Goal: Communication & Community: Share content

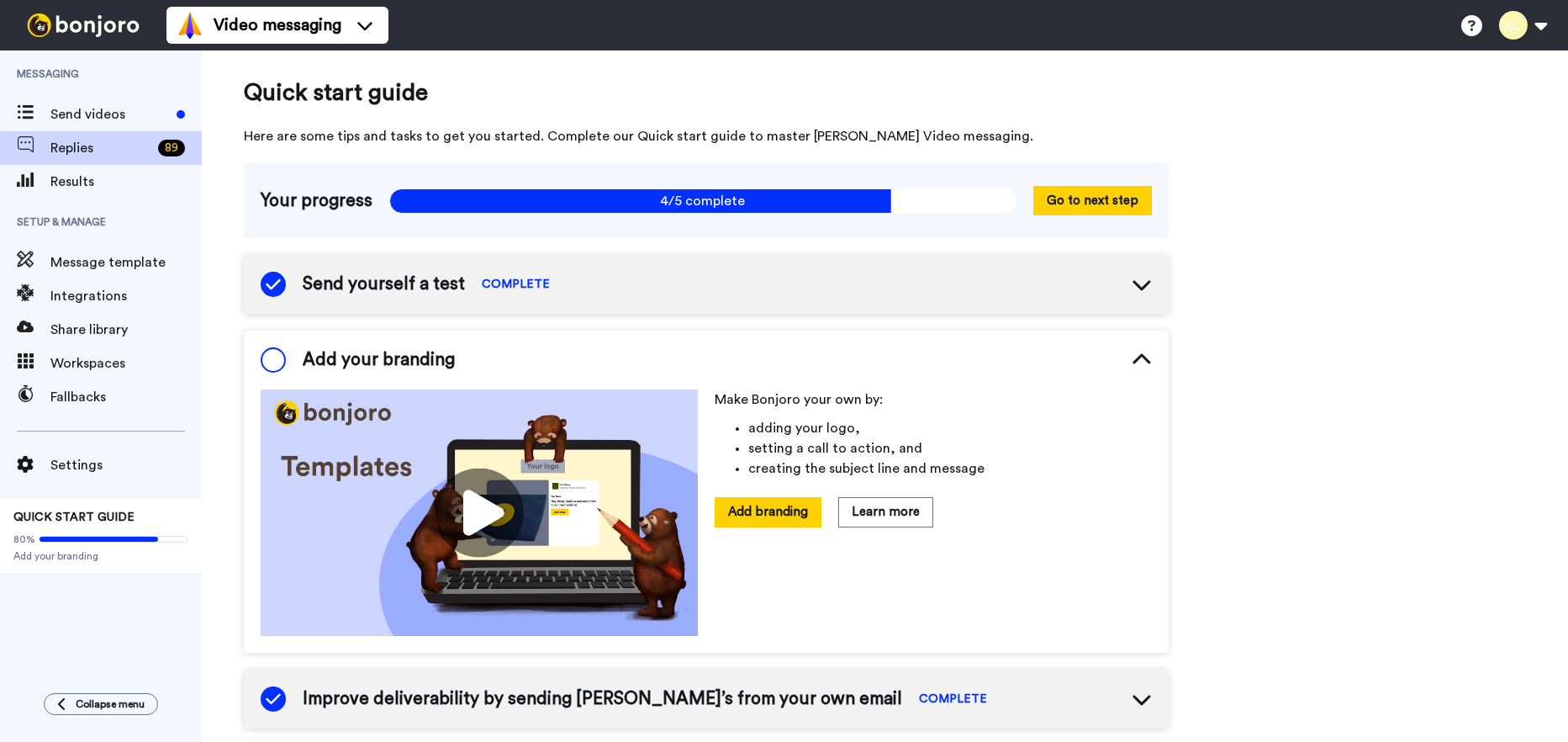
scroll to position [95, 0]
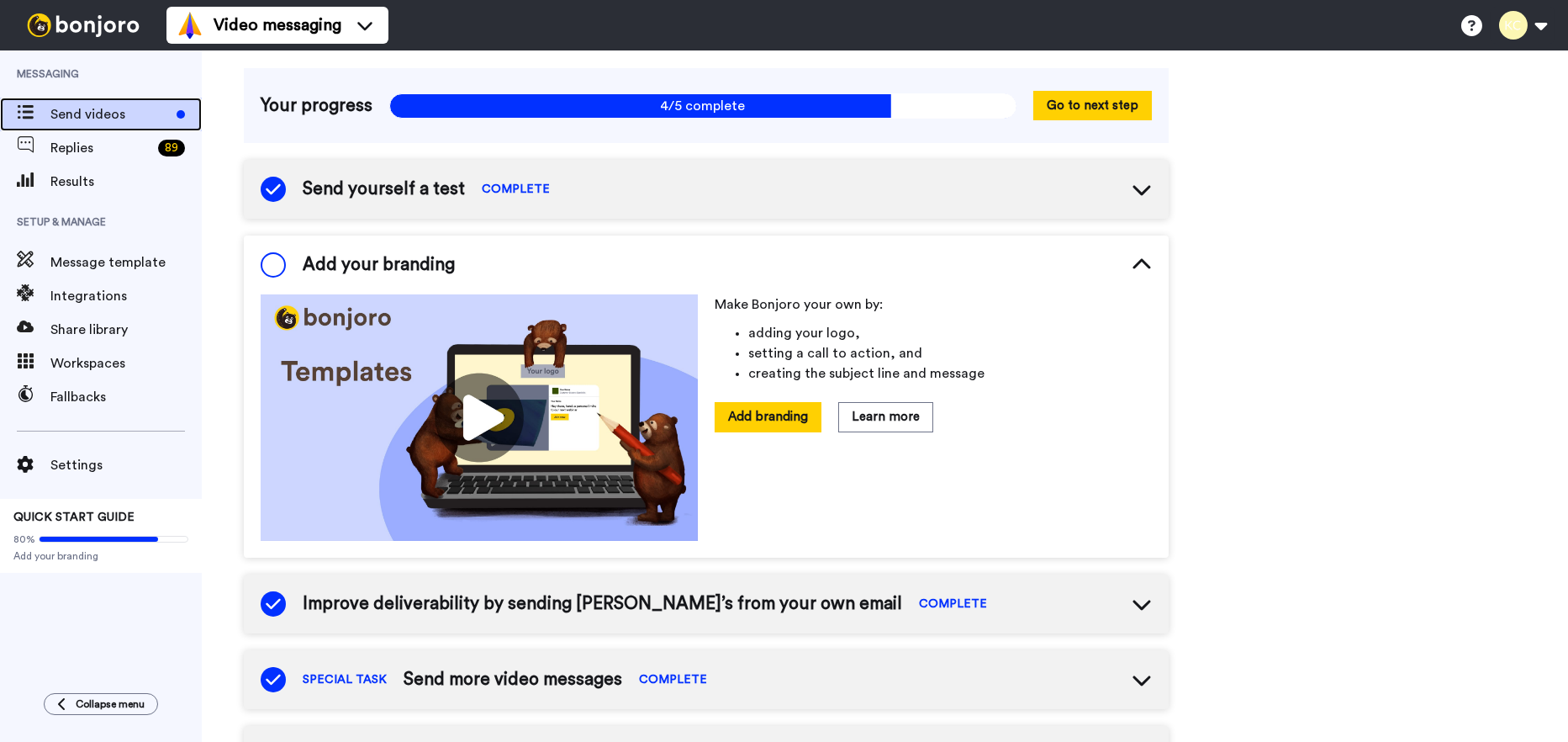
click at [73, 102] on div "Send videos" at bounding box center [101, 114] width 202 height 33
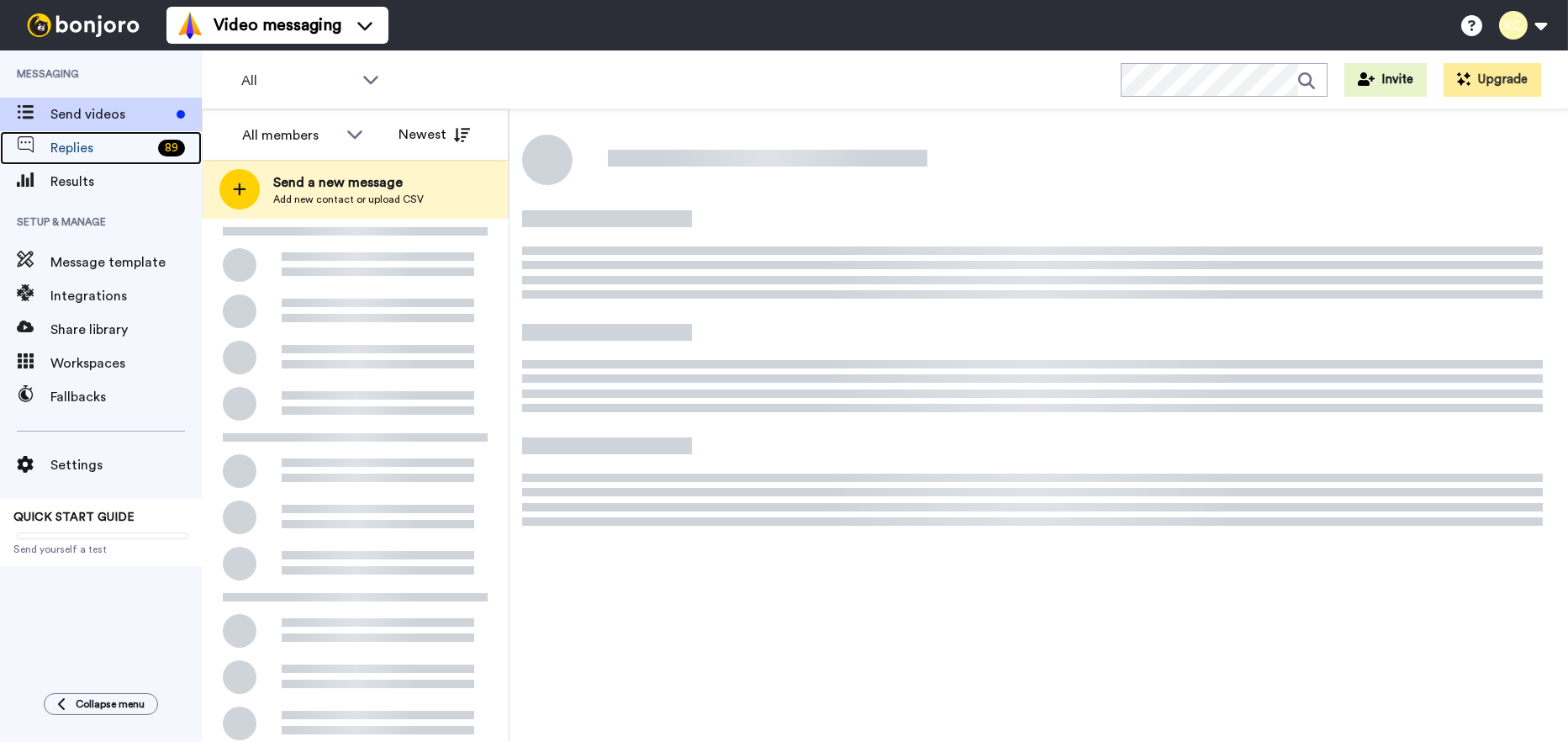
click at [97, 150] on span "Replies" at bounding box center [100, 148] width 101 height 20
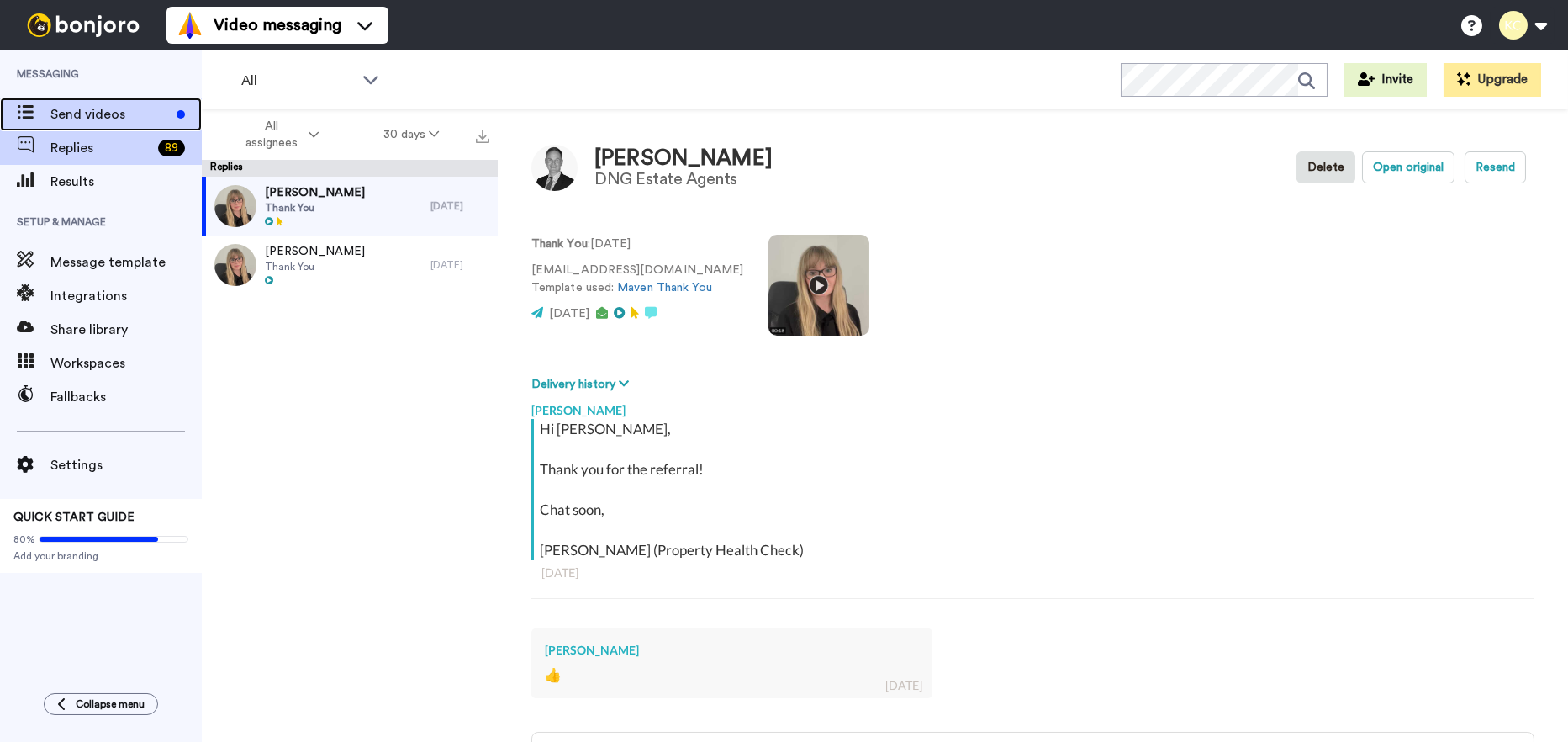
click at [97, 109] on span "Send videos" at bounding box center [110, 114] width 119 height 20
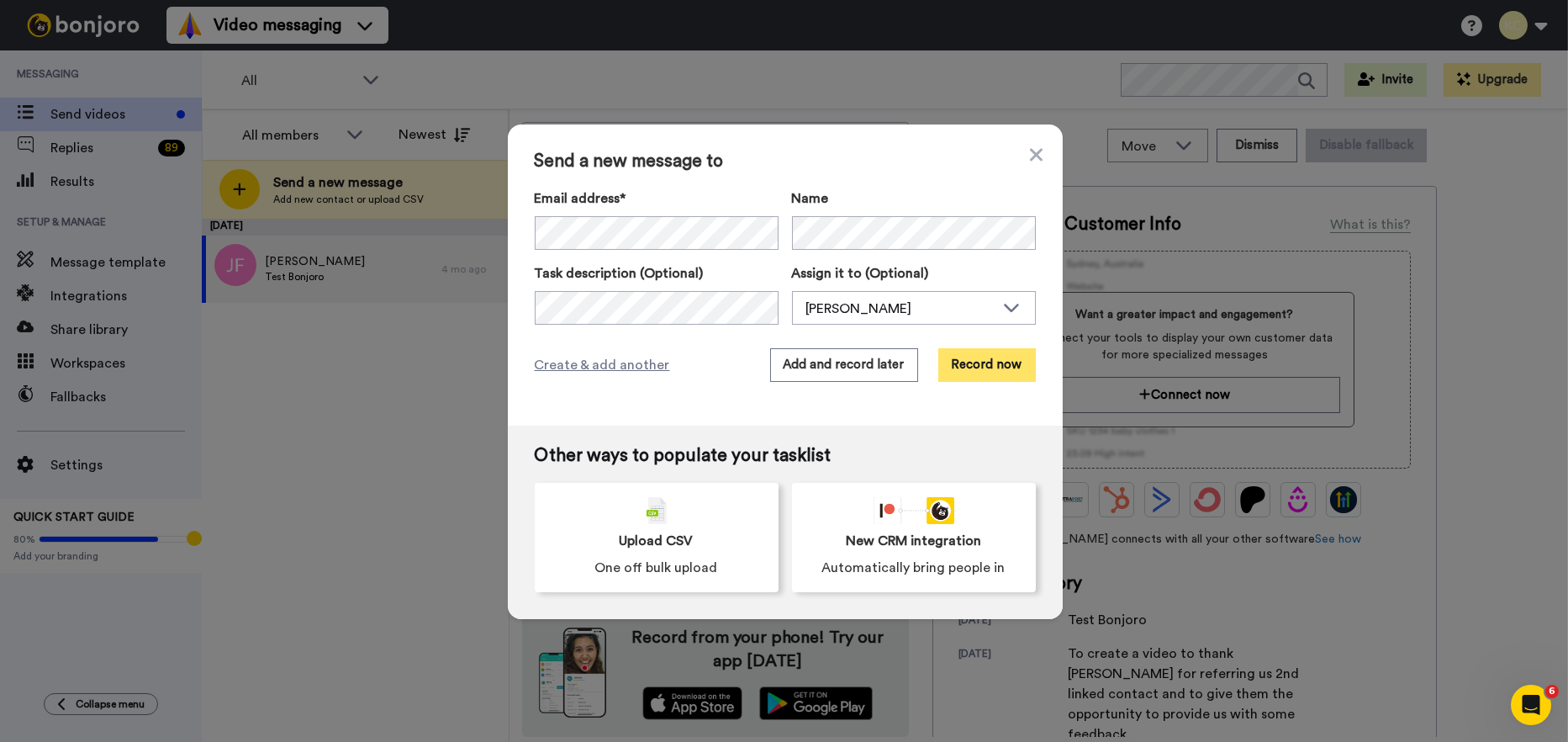
click at [981, 368] on button "Record now" at bounding box center [987, 365] width 97 height 33
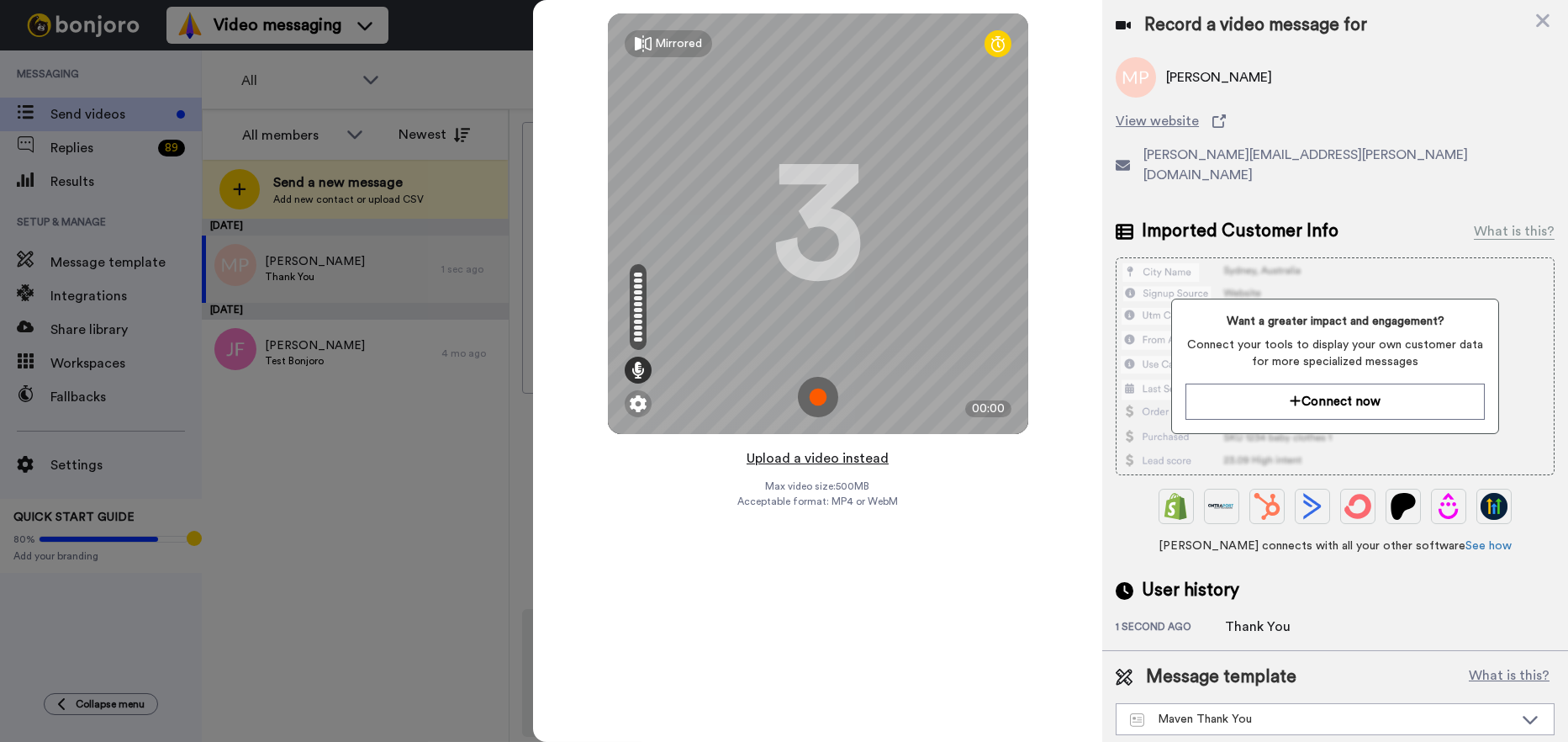
click at [802, 458] on button "Upload a video instead" at bounding box center [817, 458] width 152 height 22
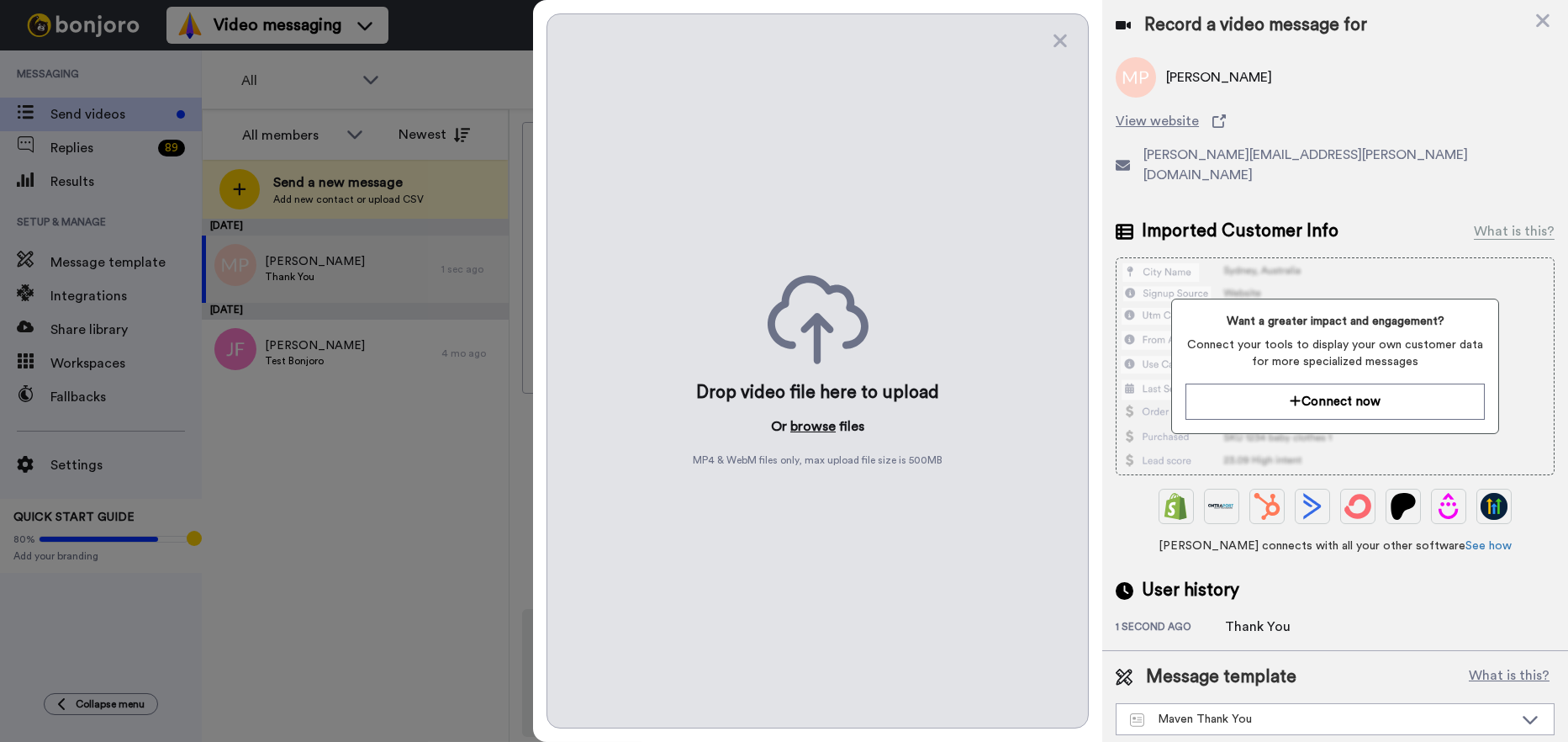
click at [815, 425] on button "browse" at bounding box center [813, 426] width 46 height 20
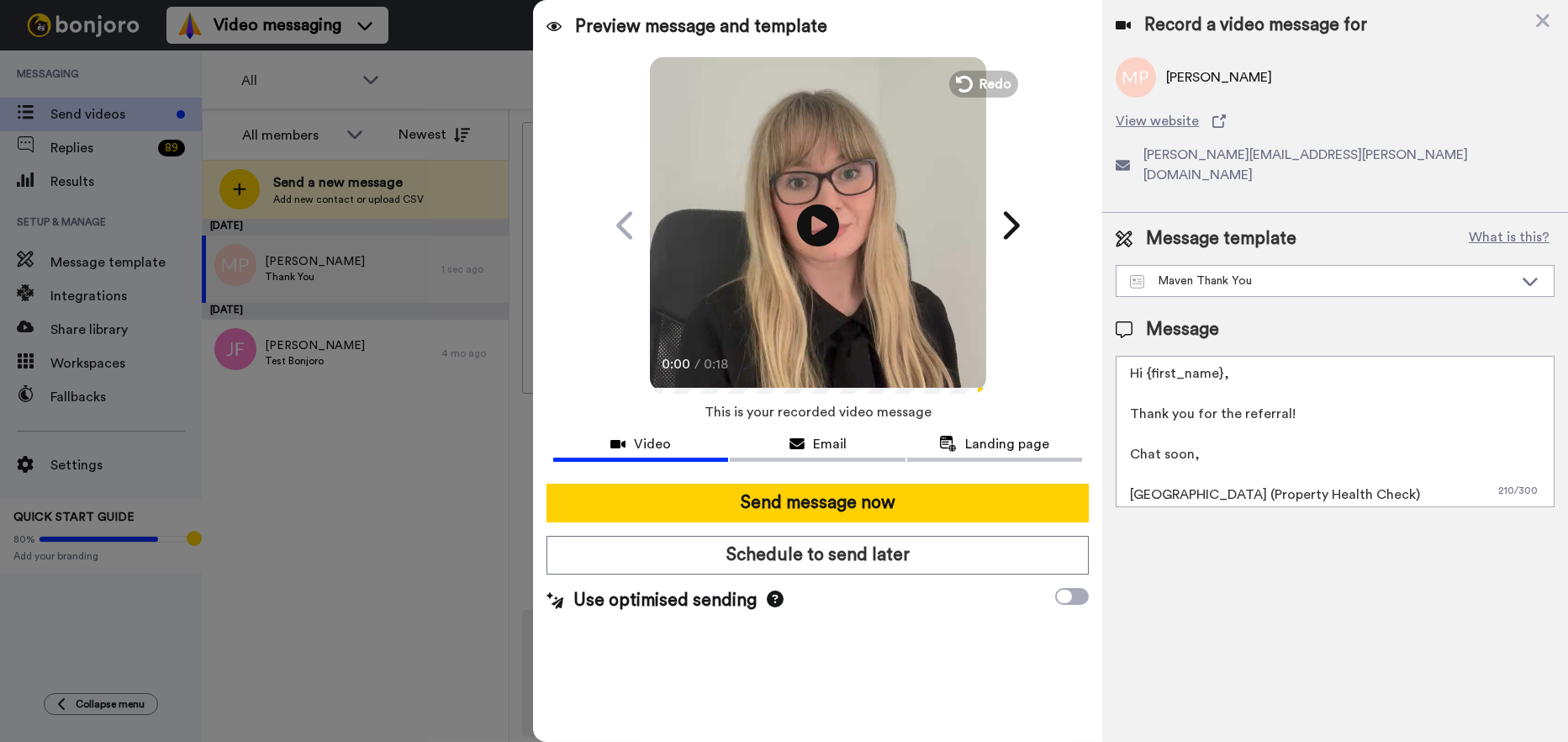
click at [1219, 356] on textarea "Hi {first_name}, Thank you for the referral! Chat soon, Cailie (Property Health…" at bounding box center [1335, 431] width 439 height 151
click at [1164, 475] on textarea "Hi Maxine, Thank you for the referral! Chat soon, Cailie (Property Health Check)" at bounding box center [1335, 431] width 439 height 151
type textarea "Hi Maxine, Thank you for the referral! Chat soon, Sarah (Property Health Check)"
click at [825, 215] on icon at bounding box center [817, 225] width 45 height 45
click at [828, 232] on icon at bounding box center [817, 225] width 45 height 45
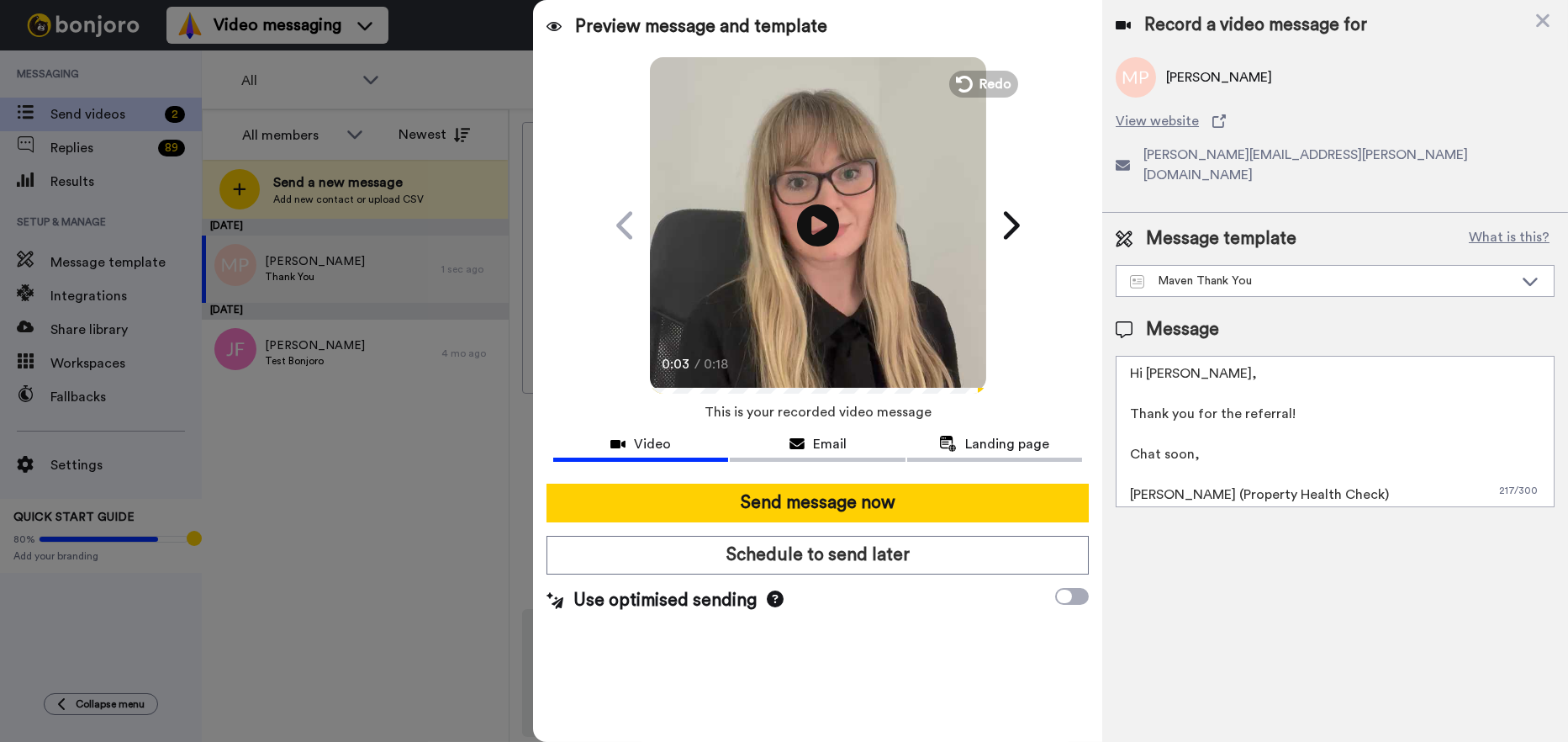
click at [817, 456] on button "Email" at bounding box center [816, 445] width 175 height 31
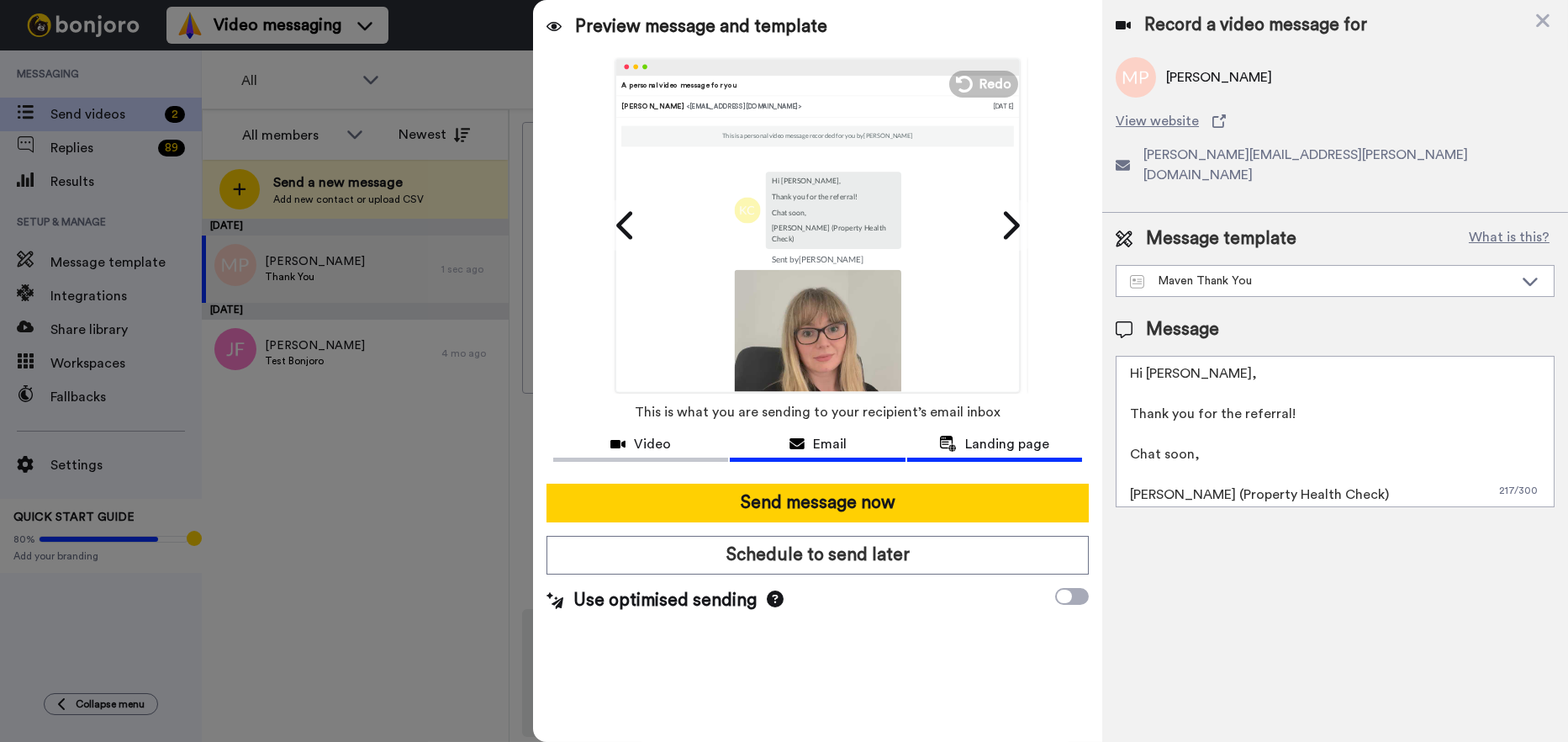
click at [982, 449] on span "Landing page" at bounding box center [1007, 443] width 84 height 20
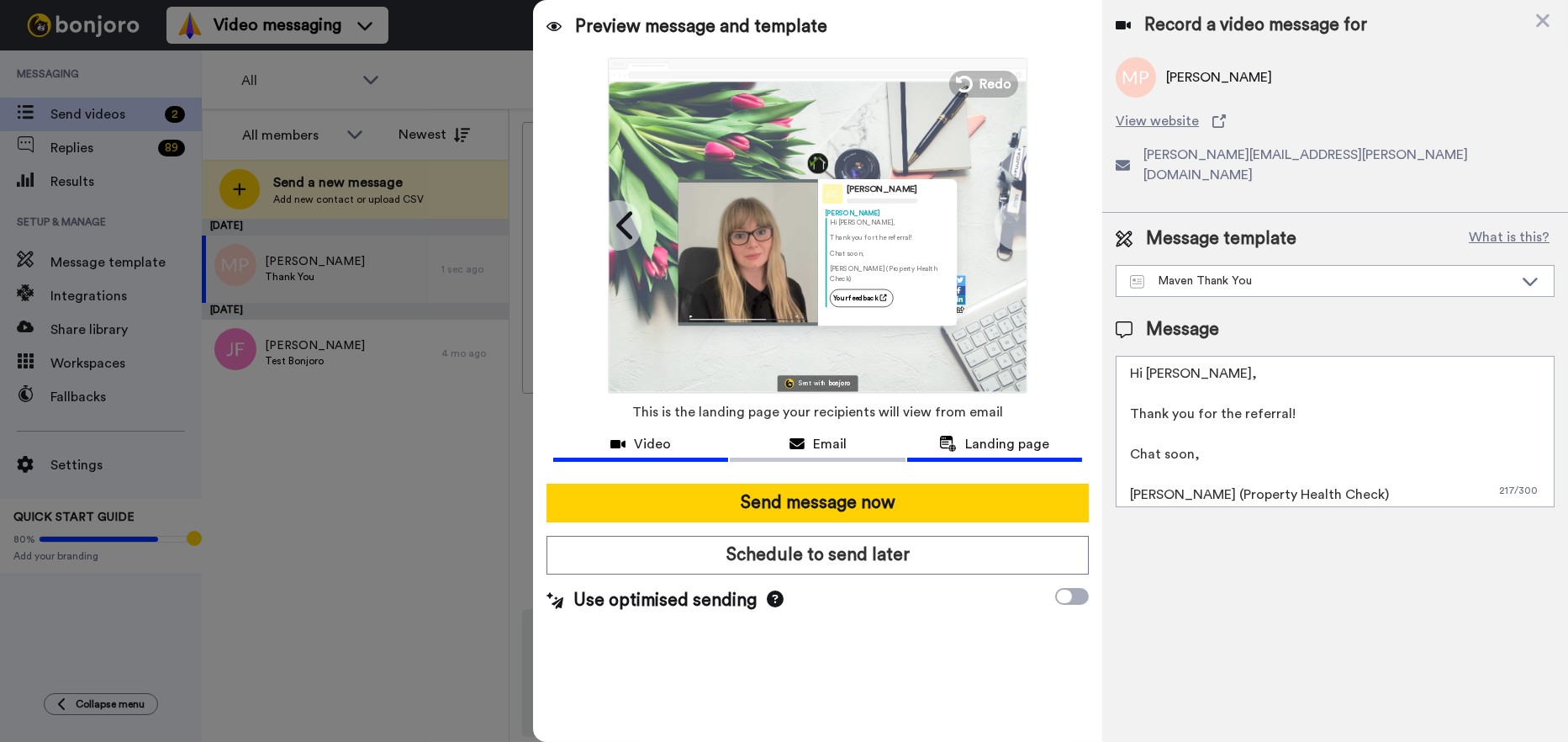
click at [701, 439] on div "Video" at bounding box center [640, 443] width 175 height 20
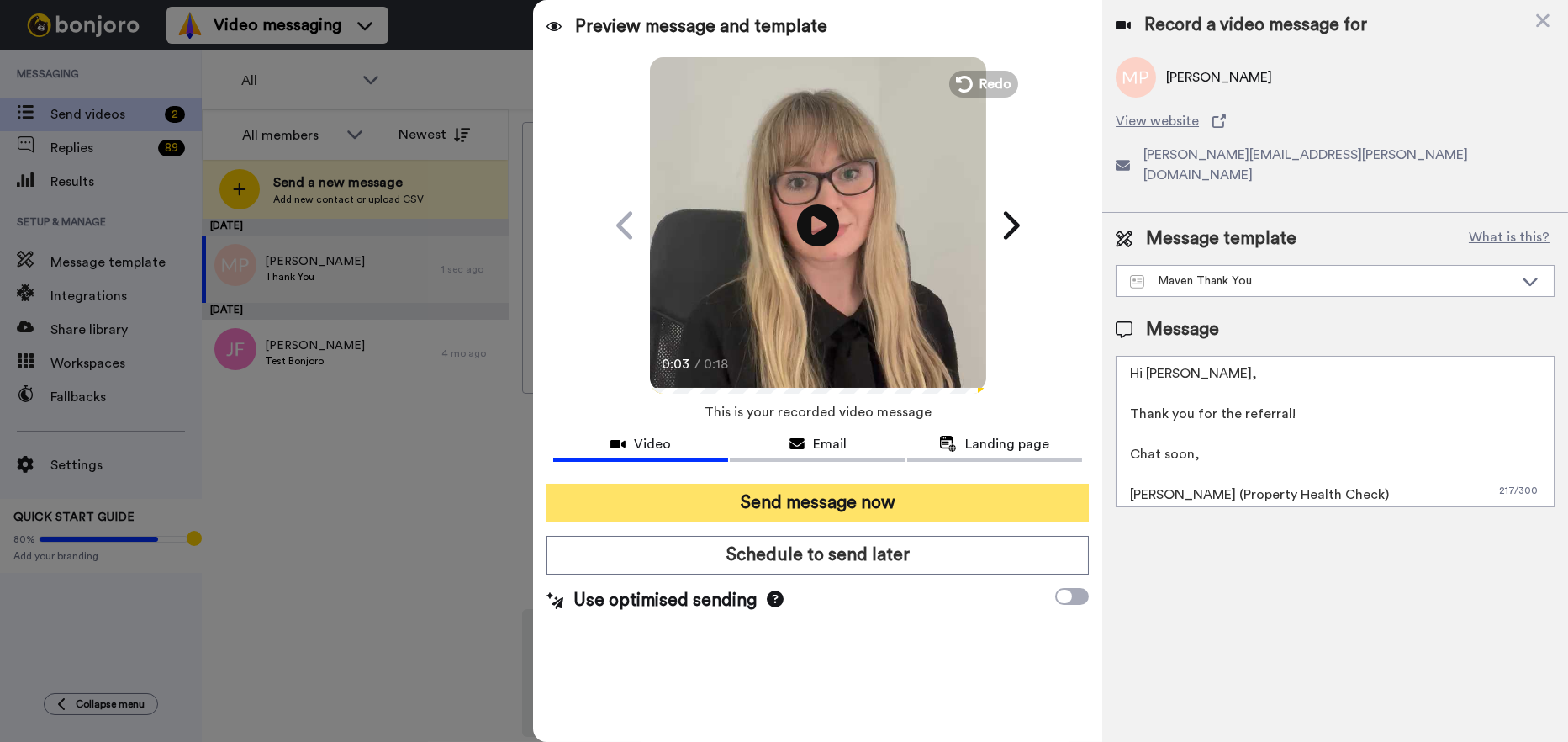
click at [813, 503] on button "Send message now" at bounding box center [818, 503] width 543 height 39
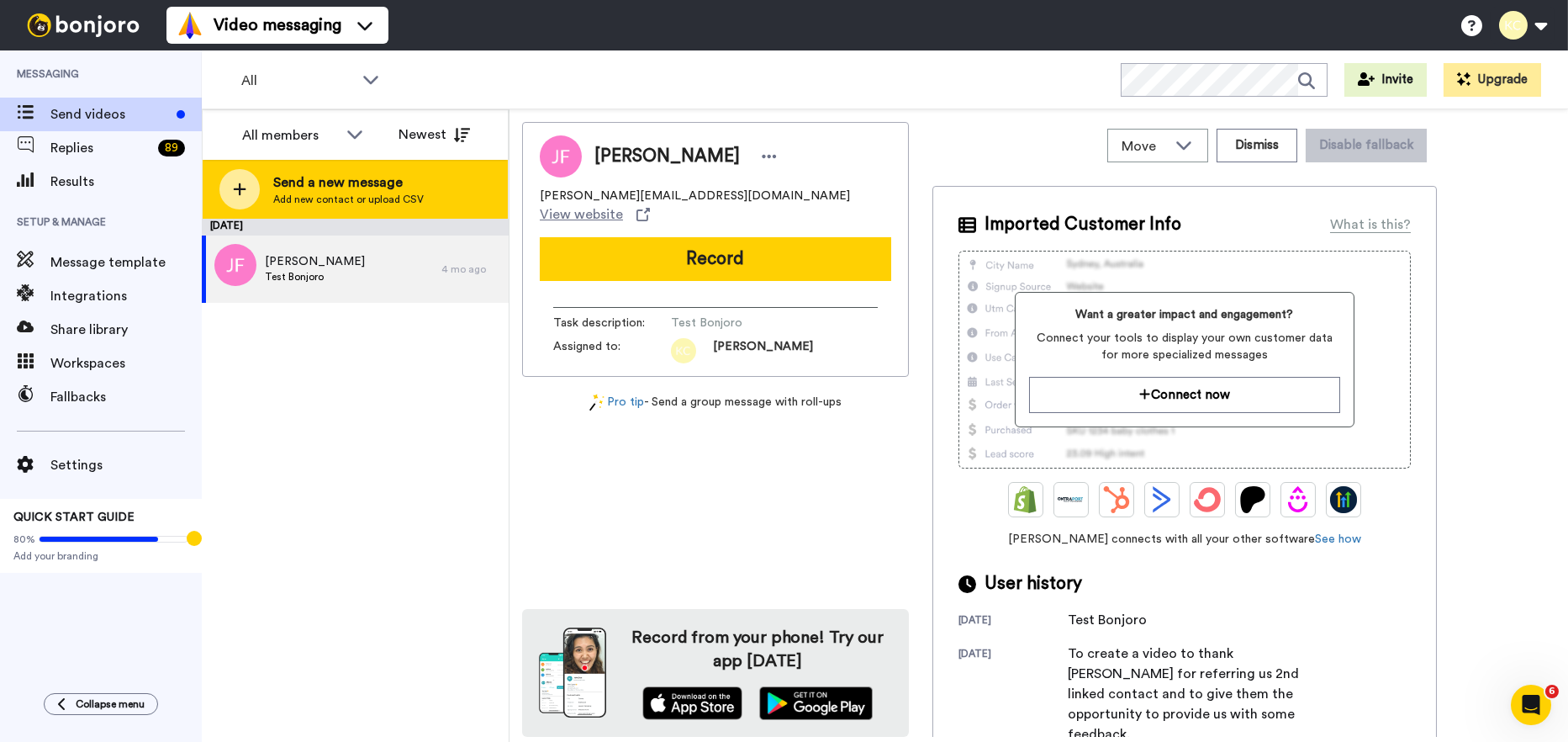
click at [275, 186] on span "Send a new message" at bounding box center [348, 182] width 150 height 20
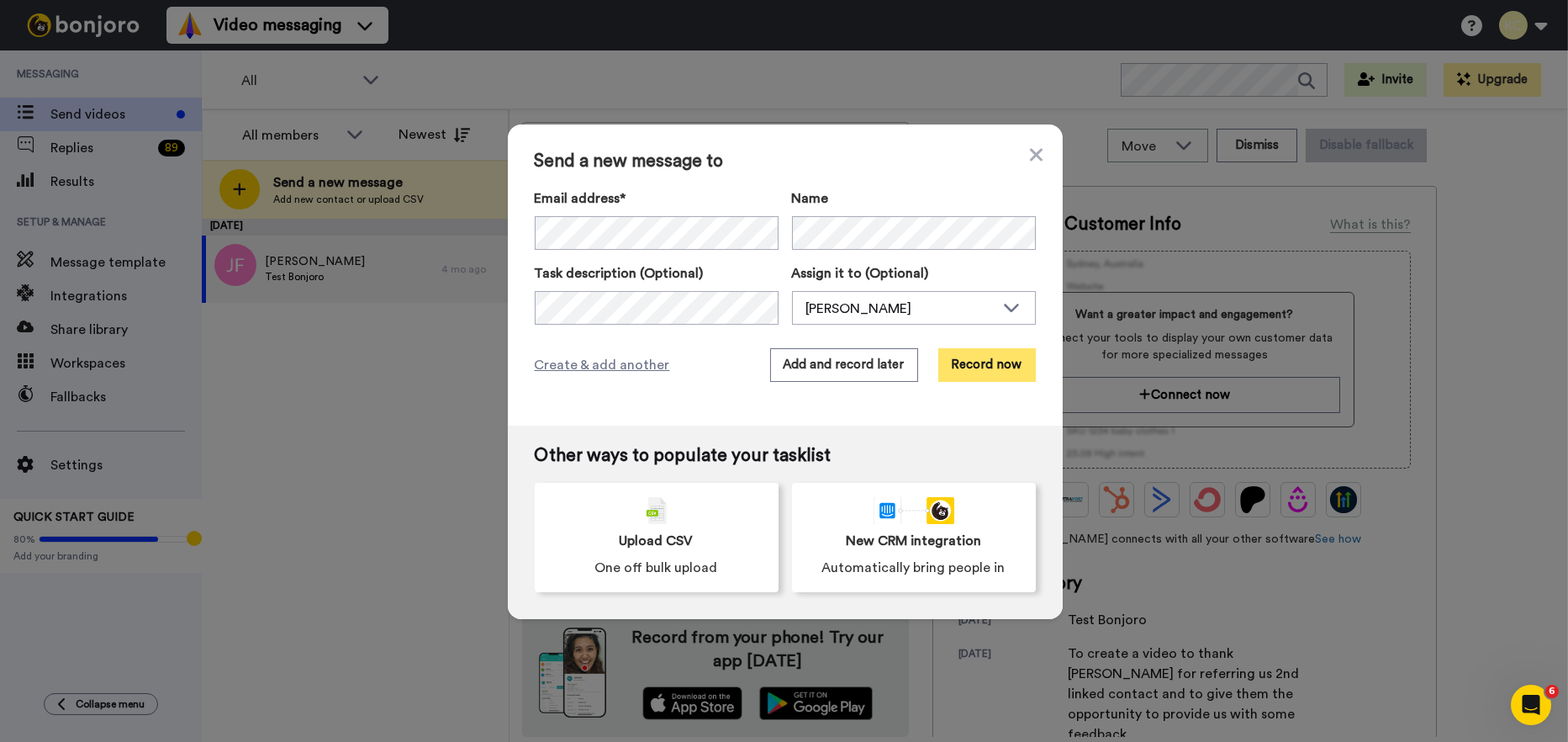
click at [961, 363] on button "Record now" at bounding box center [987, 365] width 97 height 33
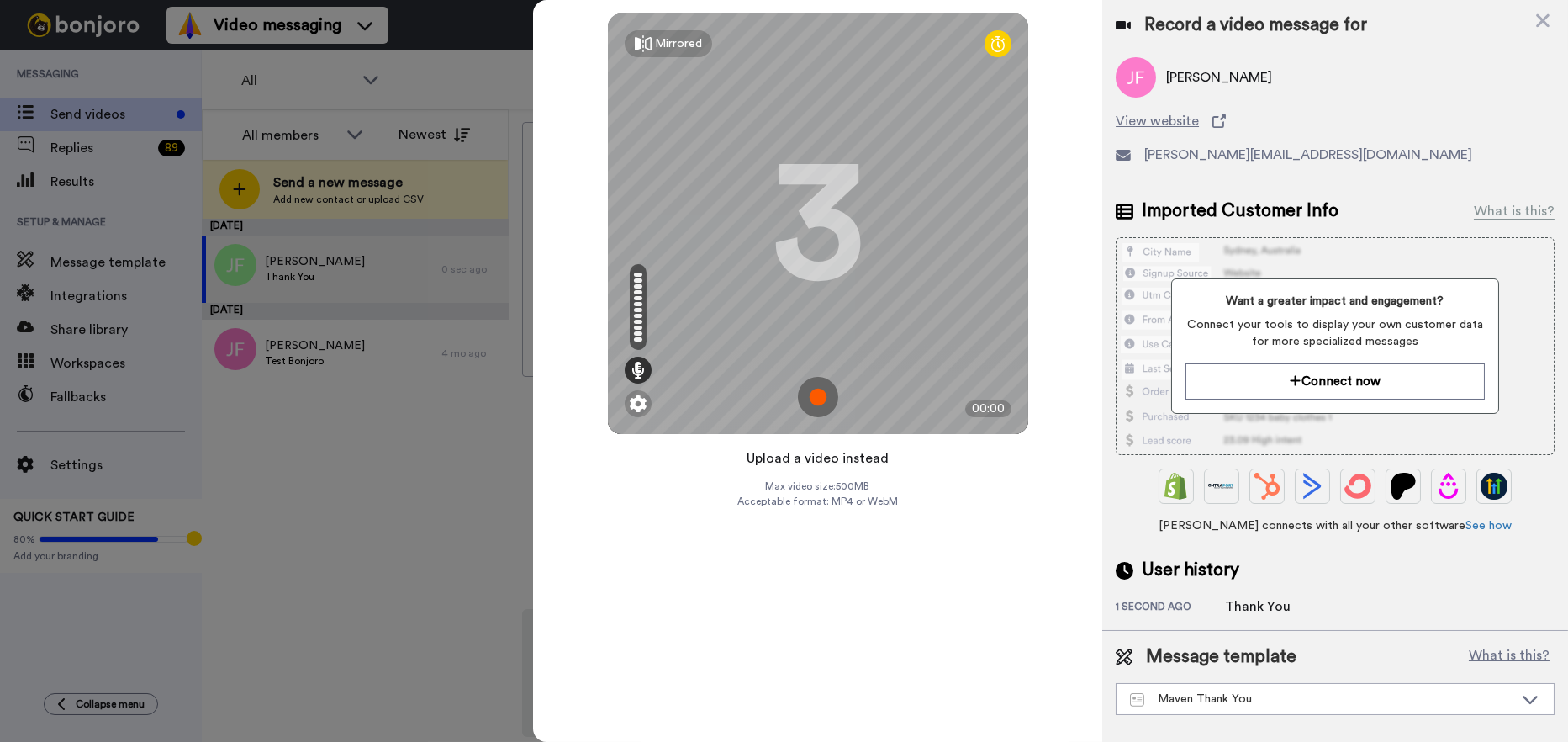
click at [806, 458] on button "Upload a video instead" at bounding box center [817, 458] width 152 height 22
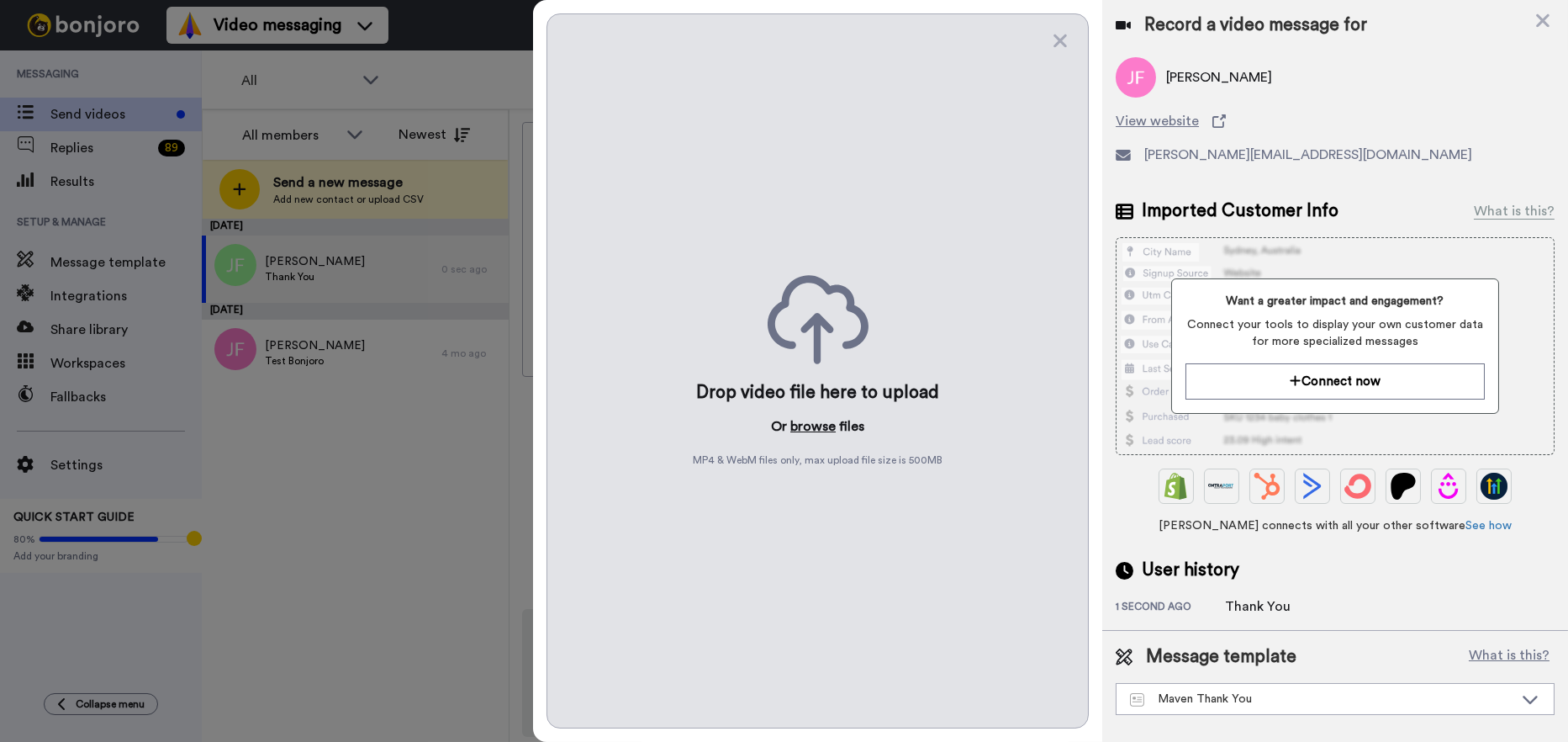
click at [815, 423] on button "browse" at bounding box center [813, 426] width 46 height 20
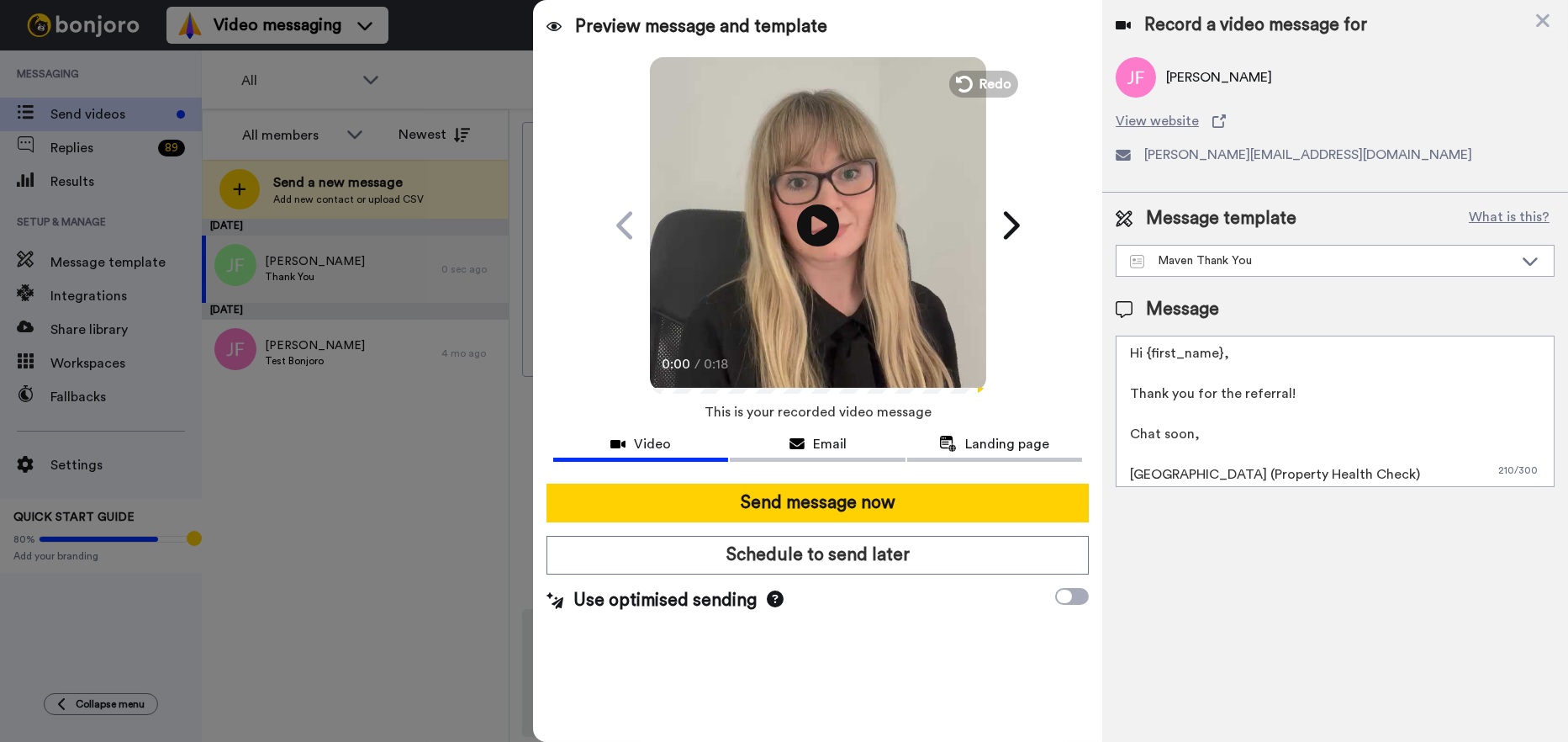
click at [1221, 349] on textarea "Hi {first_name}, Thank you for the referral! Chat soon, Cailie (Property Health…" at bounding box center [1335, 411] width 439 height 151
click at [1164, 472] on textarea "Hi Joanne, Thank you for the referral! Chat soon, Cailie (Property Health Check)" at bounding box center [1335, 411] width 439 height 151
type textarea "Hi Joanne, Thank you for the referral! Chat soon, Sarah (Property Health Check)"
click at [816, 426] on span "This is your recorded video message" at bounding box center [818, 412] width 227 height 37
click at [813, 446] on span "Email" at bounding box center [830, 443] width 33 height 20
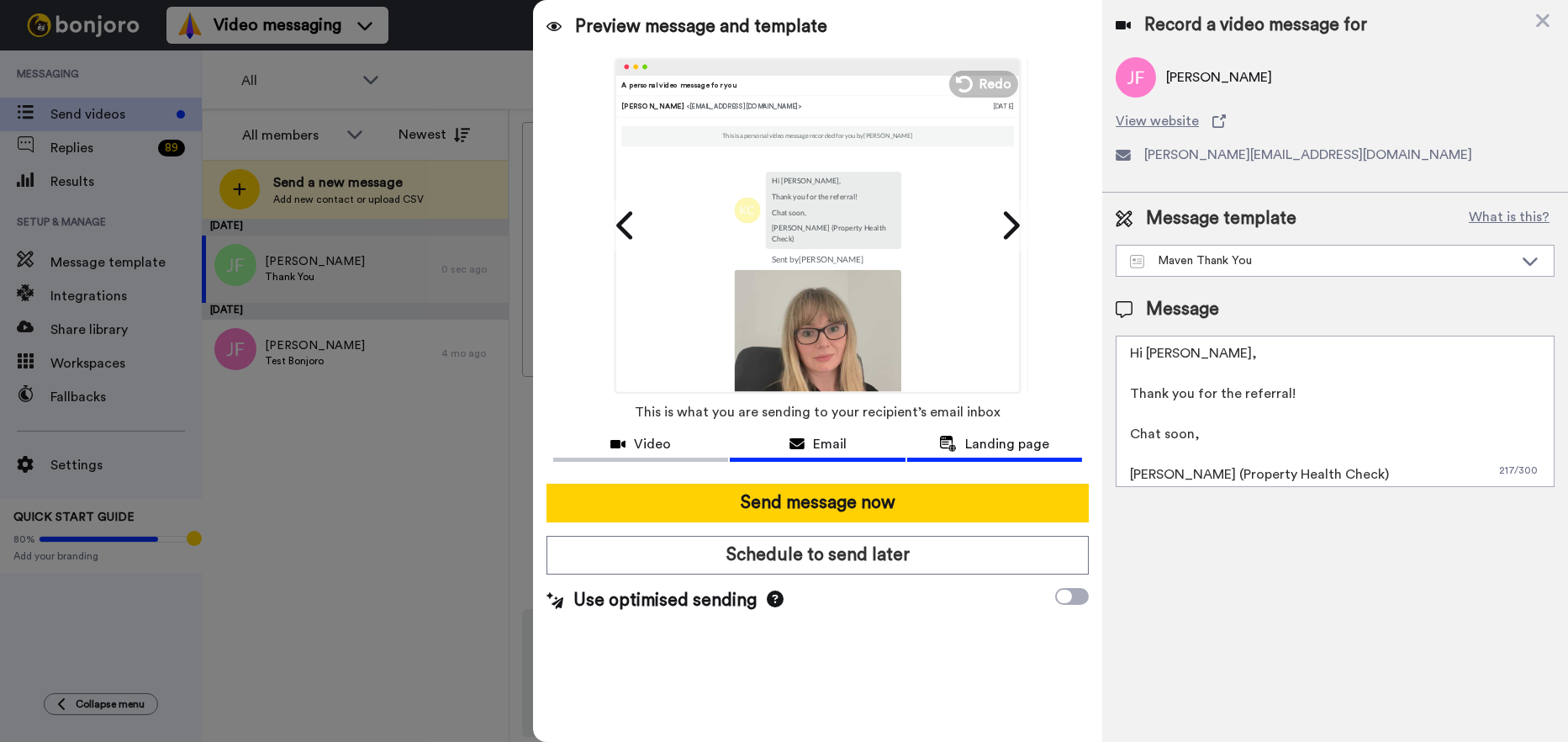
click at [946, 440] on icon at bounding box center [948, 443] width 18 height 16
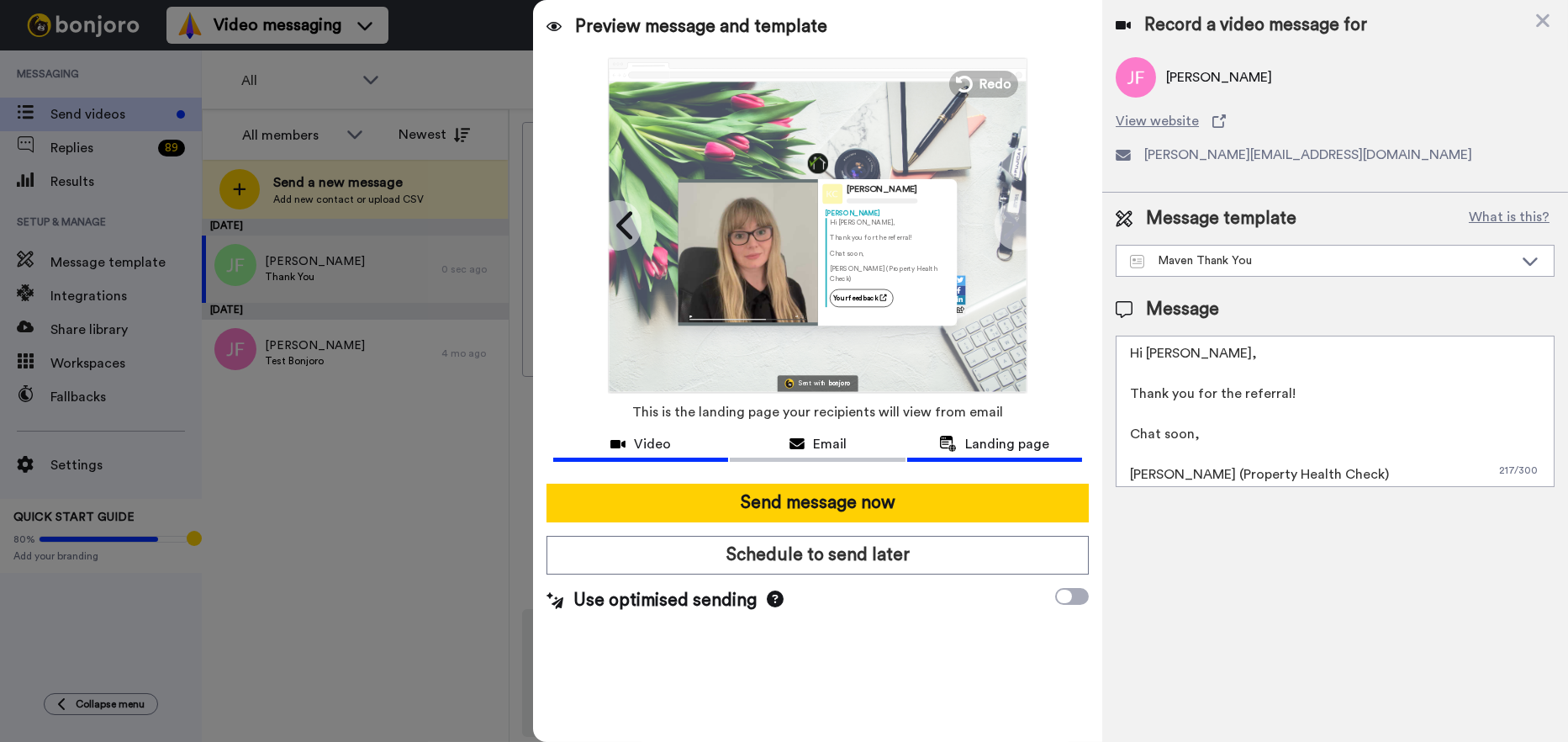
click at [629, 439] on div "Video" at bounding box center [640, 443] width 175 height 20
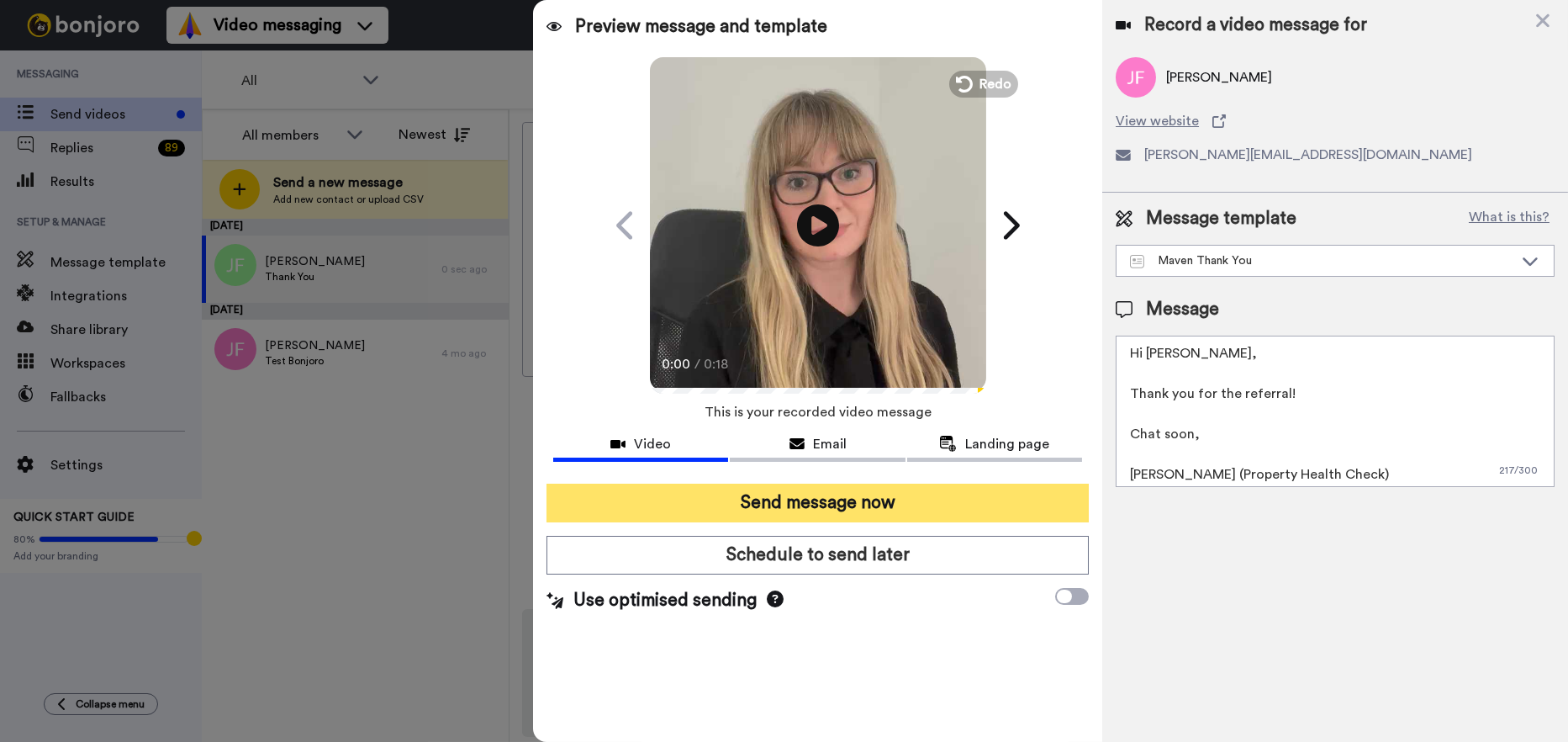
click at [770, 501] on button "Send message now" at bounding box center [818, 503] width 543 height 39
